Goal: Task Accomplishment & Management: Use online tool/utility

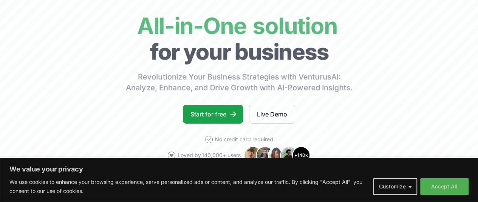
scroll to position [68, 0]
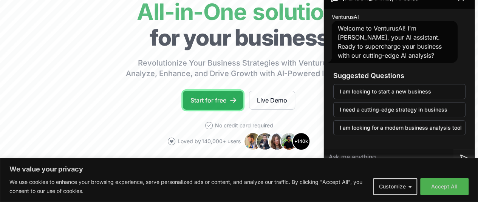
click at [213, 110] on link "Start for free" at bounding box center [213, 100] width 60 height 19
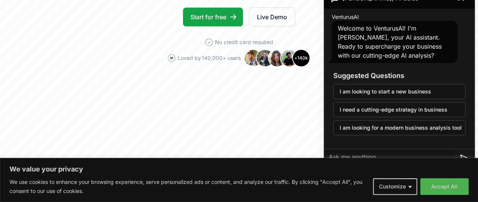
scroll to position [160, 0]
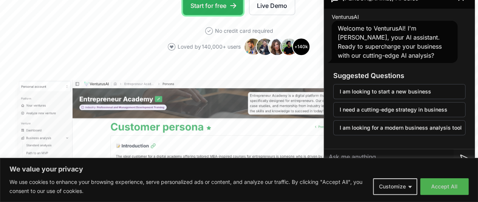
click at [216, 15] on link "Start for free" at bounding box center [213, 5] width 60 height 19
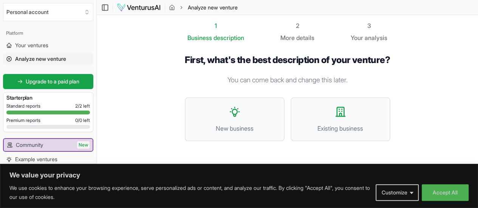
click at [296, 34] on div "More details" at bounding box center [297, 37] width 34 height 9
click at [300, 27] on div "2" at bounding box center [297, 25] width 34 height 9
click at [300, 36] on span "details" at bounding box center [305, 38] width 18 height 8
click at [221, 112] on button "New business" at bounding box center [235, 119] width 100 height 44
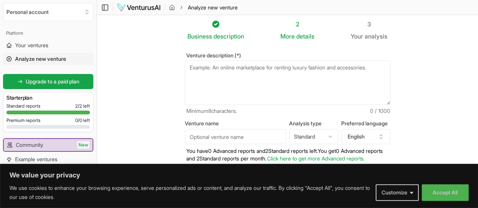
paste textarea "Which two fields of study complement each other and can provide me with a uniqu…"
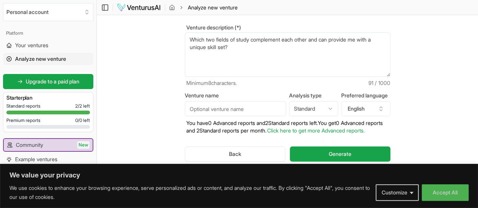
scroll to position [29, 0]
type textarea "Which two fields of study complement each other and can provide me with a uniqu…"
click at [230, 152] on button "Back" at bounding box center [235, 154] width 101 height 15
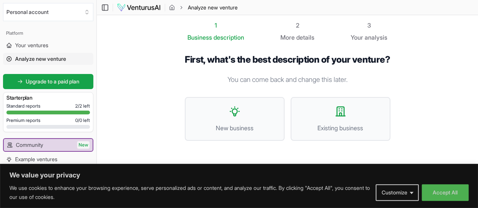
scroll to position [11, 0]
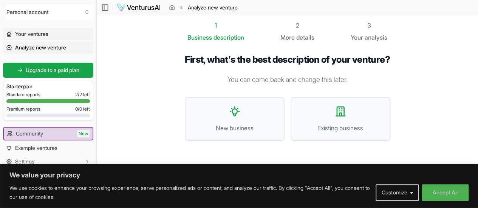
click at [60, 34] on link "Your ventures" at bounding box center [48, 34] width 90 height 12
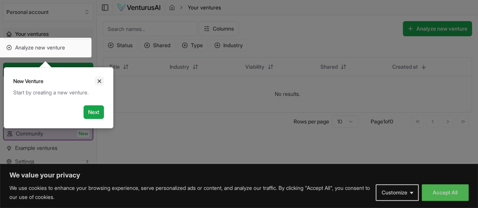
click at [99, 78] on icon "Close" at bounding box center [99, 81] width 6 height 6
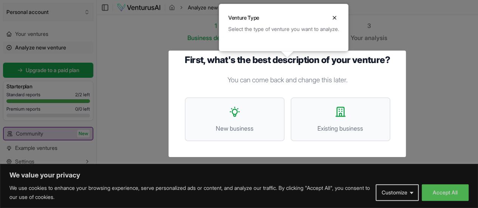
click at [43, 12] on div at bounding box center [239, 105] width 478 height 210
click at [339, 21] on button "Close" at bounding box center [334, 17] width 9 height 9
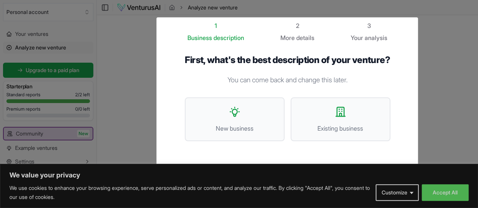
click at [451, 37] on div at bounding box center [239, 117] width 478 height 234
click at [113, 34] on div at bounding box center [239, 117] width 478 height 234
click at [471, 123] on div at bounding box center [239, 117] width 478 height 234
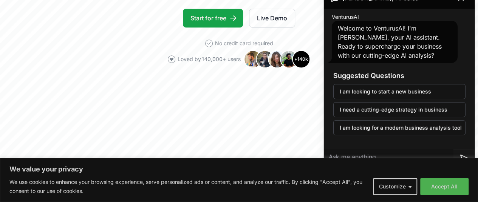
scroll to position [142, 0]
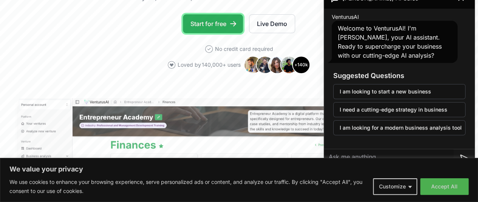
click at [207, 31] on link "Start for free" at bounding box center [213, 23] width 60 height 19
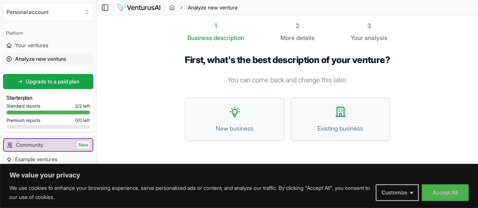
click at [43, 102] on div "Starter plan" at bounding box center [47, 98] width 83 height 11
click at [45, 43] on span "Your ventures" at bounding box center [31, 46] width 33 height 8
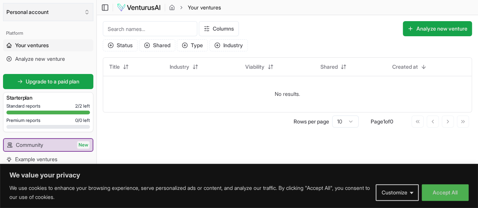
click at [52, 14] on button "Personal account" at bounding box center [48, 12] width 90 height 18
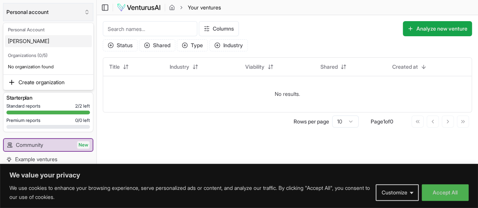
click at [52, 14] on html "We value your privacy We use cookies to enhance your browsing experience, serve…" at bounding box center [239, 104] width 478 height 208
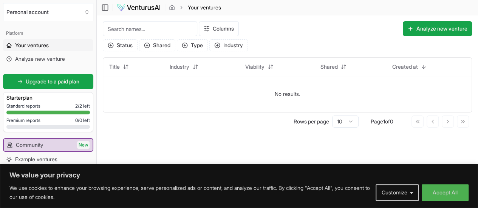
scroll to position [11, 0]
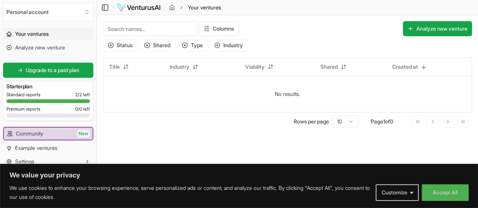
click at [48, 38] on link "Your ventures" at bounding box center [48, 34] width 90 height 12
click at [47, 45] on span "Analyze new venture" at bounding box center [40, 48] width 50 height 8
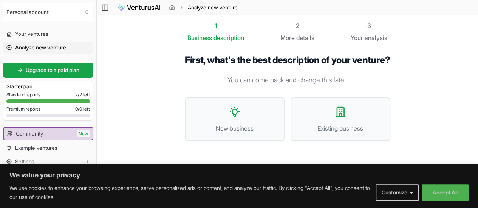
click at [9, 48] on icon at bounding box center [9, 47] width 5 height 5
click at [28, 31] on span "Your ventures" at bounding box center [31, 34] width 33 height 8
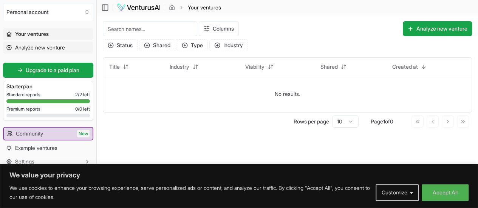
click at [51, 42] on link "Analyze new venture" at bounding box center [48, 48] width 90 height 12
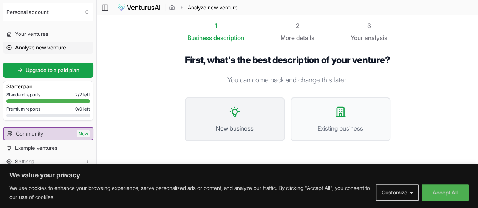
click at [212, 119] on button "New business" at bounding box center [235, 119] width 100 height 44
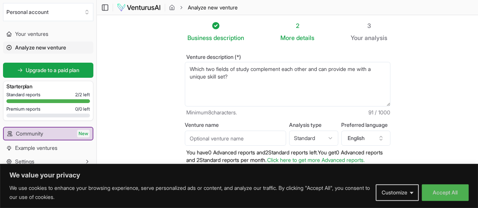
click at [217, 36] on span "description" at bounding box center [228, 38] width 31 height 8
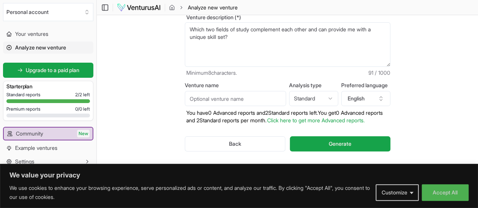
scroll to position [44, 0]
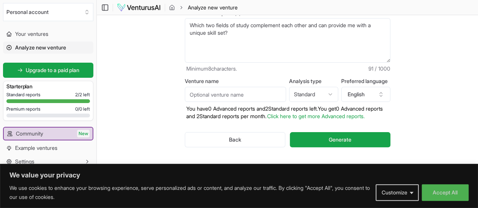
click at [205, 97] on input "Venture name" at bounding box center [235, 94] width 101 height 15
click at [337, 95] on html "We value your privacy We use cookies to enhance your browsing experience, serve…" at bounding box center [239, 60] width 478 height 208
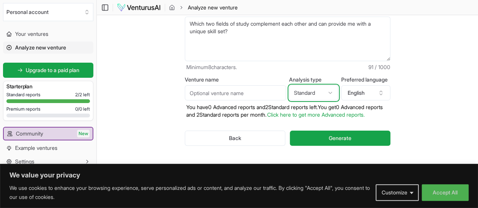
scroll to position [51, 0]
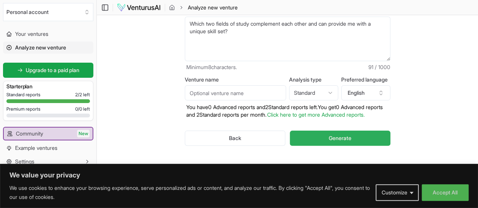
click at [350, 134] on span "Generate" at bounding box center [340, 138] width 23 height 8
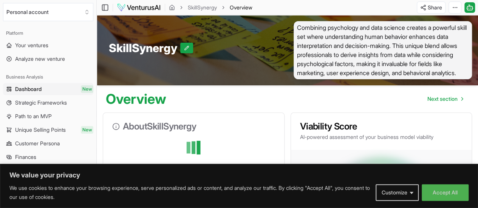
scroll to position [88, 0]
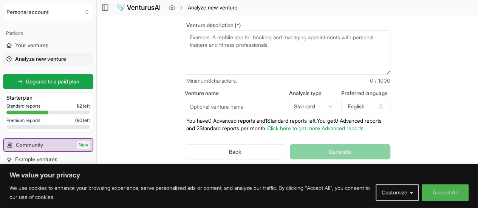
scroll to position [31, 0]
click at [218, 111] on input "Venture name" at bounding box center [235, 106] width 101 height 15
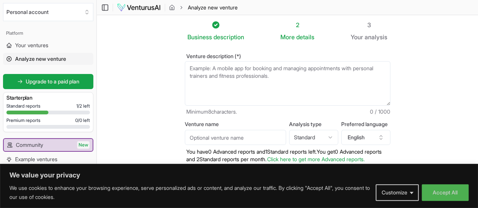
scroll to position [0, 0]
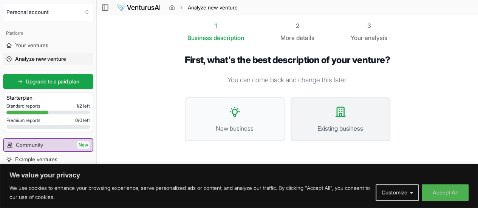
click at [304, 117] on button "Existing business" at bounding box center [340, 119] width 100 height 44
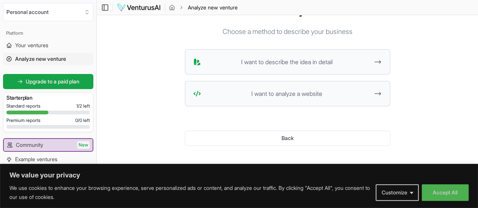
scroll to position [54, 0]
click at [232, 57] on span "I want to describe the idea in detail" at bounding box center [286, 61] width 165 height 9
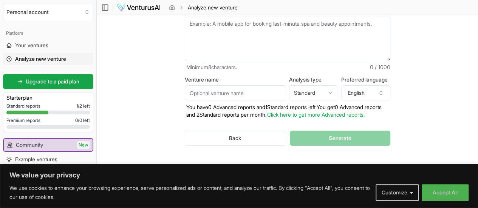
paste textarea "Which two fields of study complement each other and can provide me with a uniqu…"
type textarea "Which two fields of study complement each other and can provide me with a uniqu…"
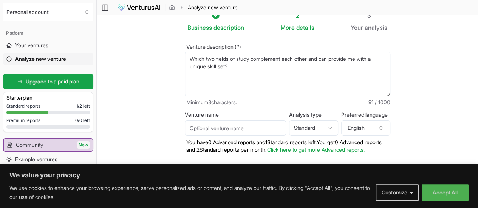
scroll to position [11, 0]
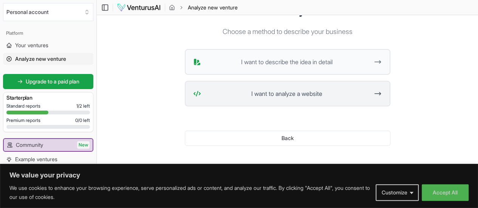
click at [316, 89] on span "I want to analyze a website" at bounding box center [286, 93] width 165 height 9
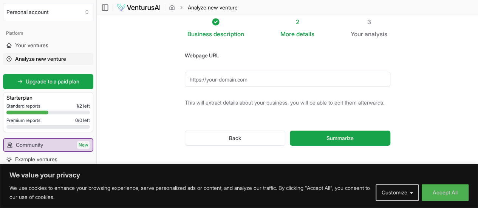
scroll to position [10, 0]
click at [316, 88] on form "Webpage URL This will extract details about your business, you will be able to …" at bounding box center [287, 104] width 205 height 107
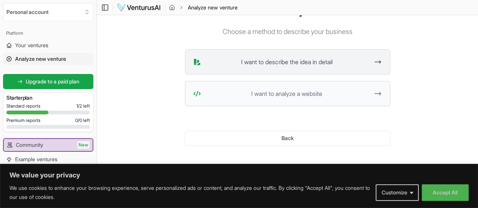
click at [240, 62] on span "I want to describe the idea in detail" at bounding box center [286, 61] width 165 height 9
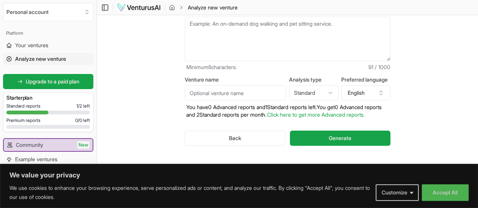
click at [285, 38] on textarea "Venture description (*)" at bounding box center [287, 39] width 205 height 45
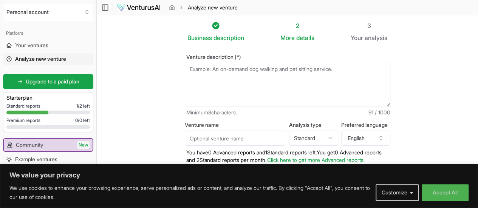
paste textarea "Which two fields of study complement each other and can provide me with a uniqu…"
type textarea "Which two fields of study complement each other and can provide me with a uniqu…"
click at [245, 136] on input "Venture name" at bounding box center [235, 138] width 101 height 15
paste input "Career Relevance: Ensuring that both qualifications together add value to caree…"
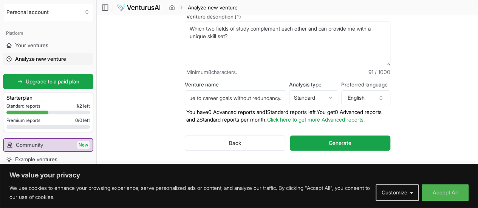
scroll to position [51, 0]
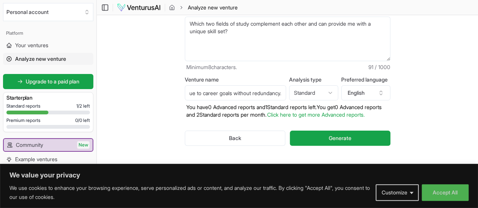
type input "Career Relevance: Ensuring that both qualifications together add value to caree…"
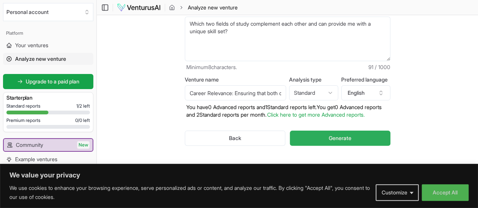
click at [343, 134] on span "Generate" at bounding box center [340, 138] width 23 height 8
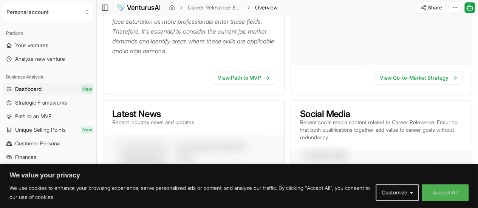
scroll to position [373, 0]
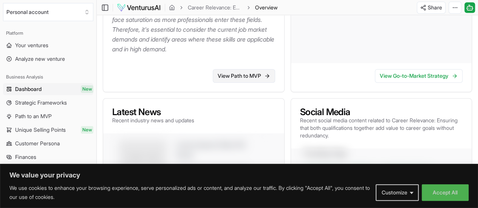
click at [242, 83] on link "View Path to MVP" at bounding box center [244, 76] width 62 height 14
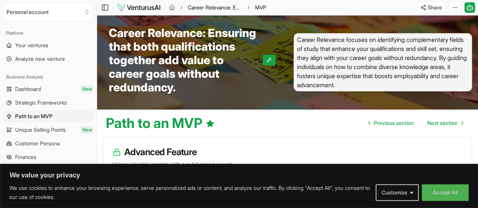
click at [218, 7] on link "Career Relevance: Ensuring that both qualifications together add value to caree…" at bounding box center [215, 8] width 54 height 8
